Goal: Navigation & Orientation: Understand site structure

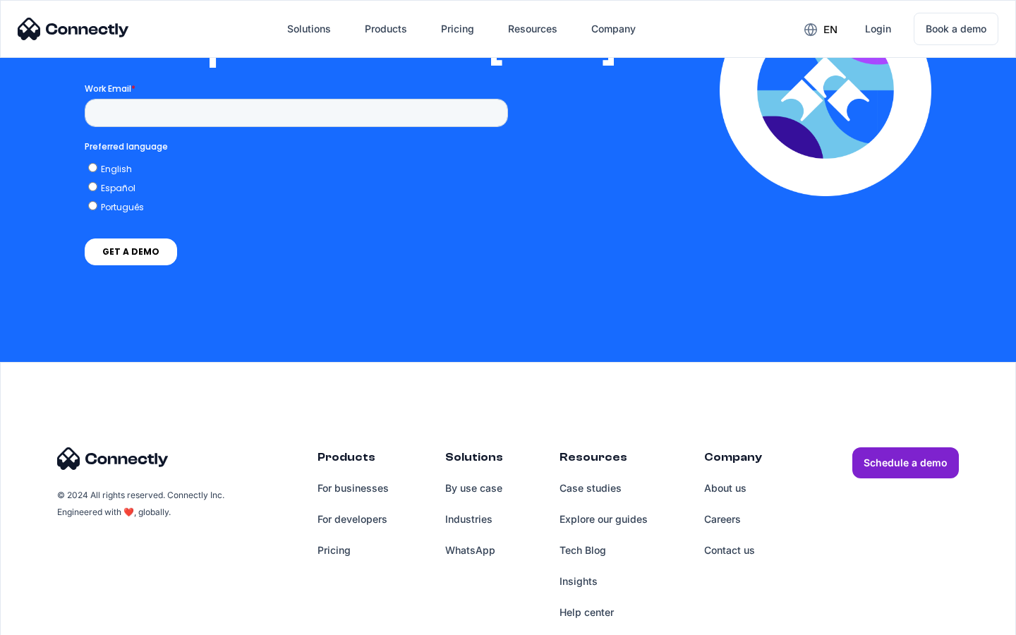
scroll to position [2869, 0]
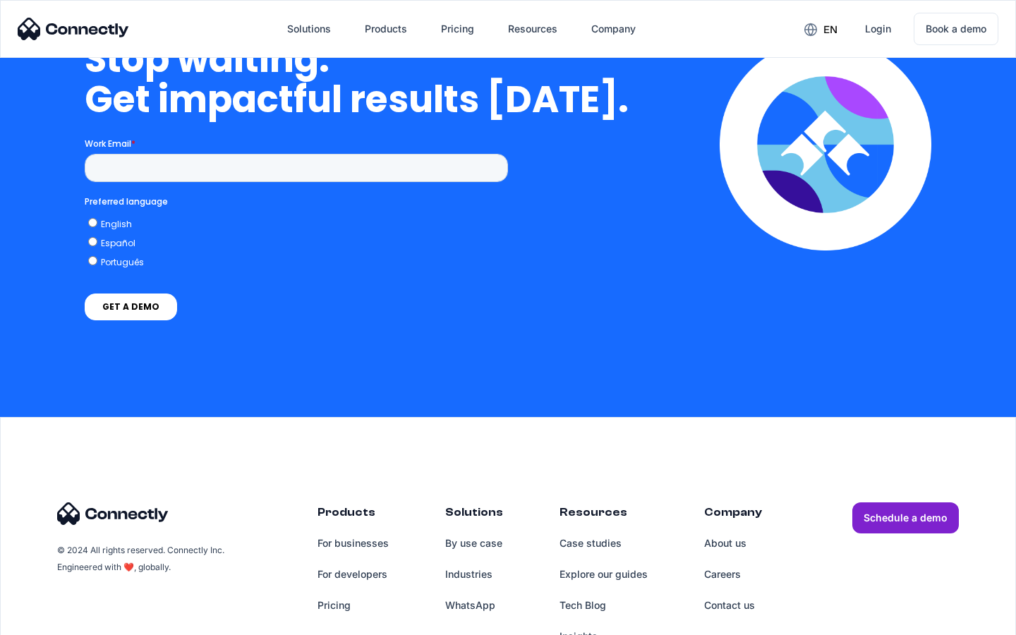
scroll to position [4101, 0]
